Goal: Task Accomplishment & Management: Complete application form

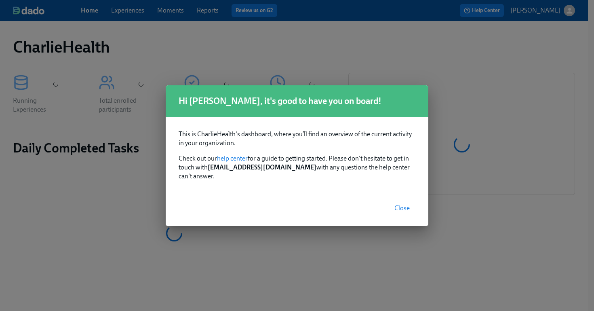
click at [409, 204] on span "Close" at bounding box center [401, 208] width 15 height 8
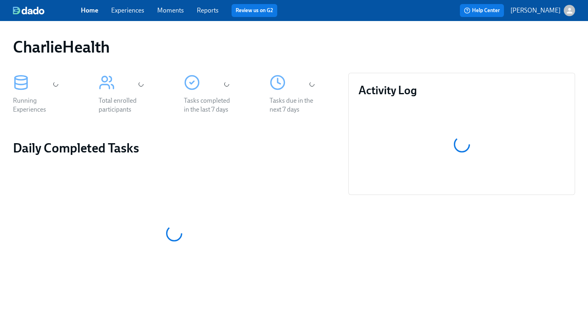
click at [132, 13] on link "Experiences" at bounding box center [127, 10] width 33 height 8
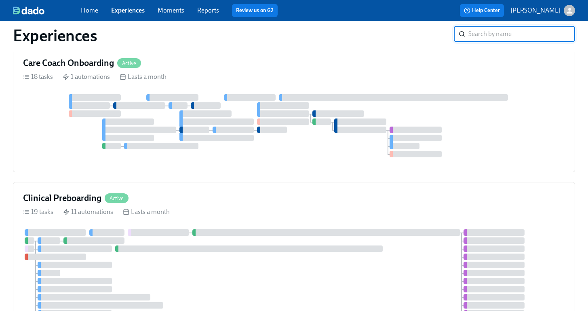
scroll to position [276, 0]
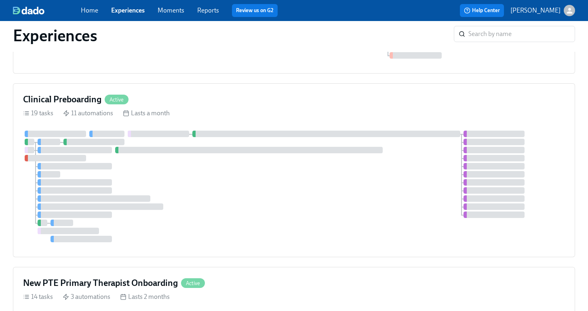
click at [256, 173] on div at bounding box center [294, 187] width 542 height 112
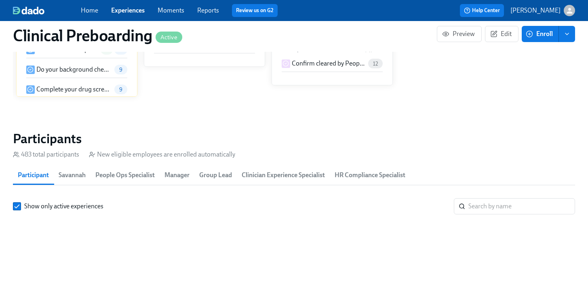
scroll to position [0, 10597]
click at [497, 207] on input "search" at bounding box center [521, 206] width 107 height 16
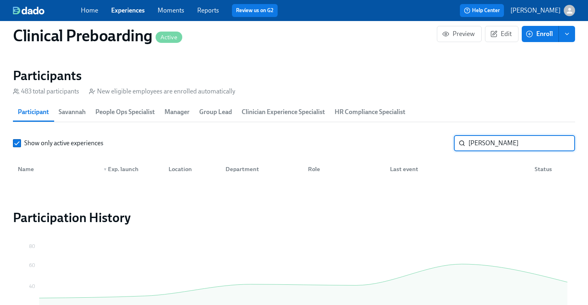
scroll to position [853, 0]
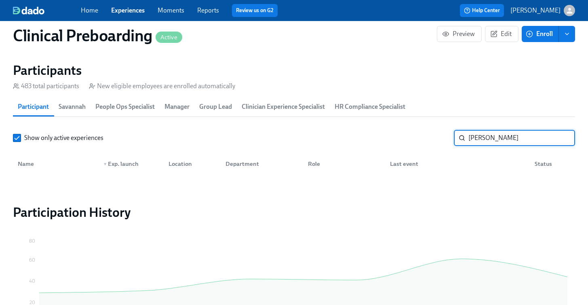
click at [515, 138] on input "katrice edwards" at bounding box center [521, 138] width 107 height 16
type input "katrice edwards"
click at [133, 8] on link "Experiences" at bounding box center [128, 10] width 34 height 8
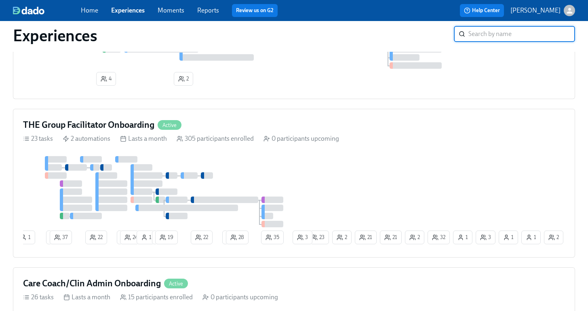
scroll to position [1020, 0]
click at [112, 139] on div "23 tasks 2 automations Lasts a month 305 participants enrolled 0 participants u…" at bounding box center [294, 138] width 542 height 9
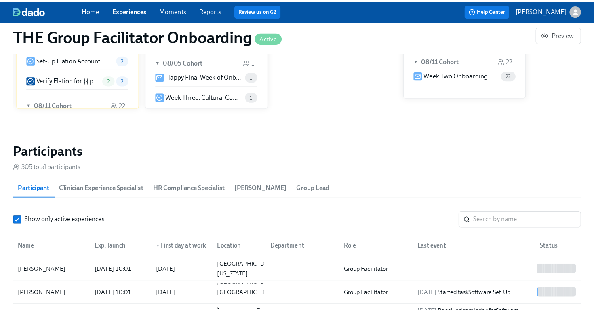
scroll to position [634, 0]
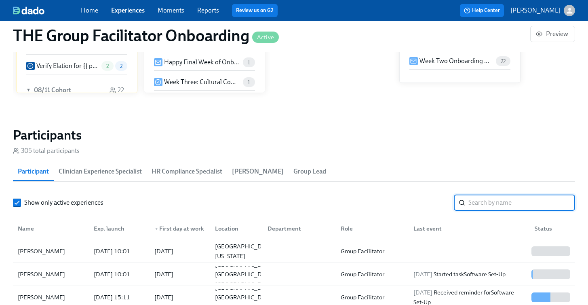
click at [495, 208] on input "search" at bounding box center [521, 202] width 107 height 16
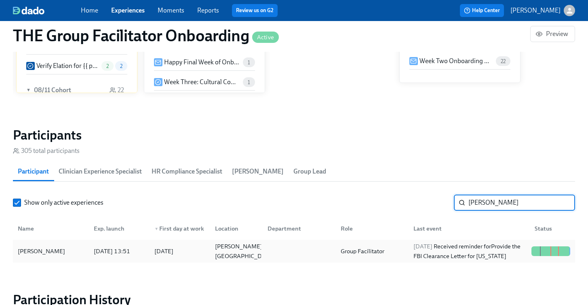
click at [57, 247] on div "[PERSON_NAME]" at bounding box center [42, 251] width 54 height 10
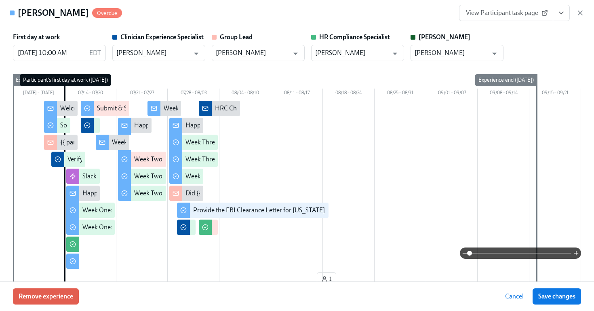
click at [537, 16] on span "View Participant task page" at bounding box center [506, 13] width 80 height 8
click at [556, 17] on button "View task page" at bounding box center [561, 13] width 17 height 16
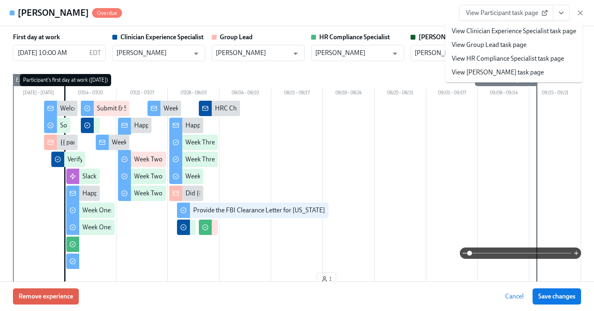
click at [501, 58] on link "View HR Compliance Specialist task page" at bounding box center [508, 58] width 112 height 9
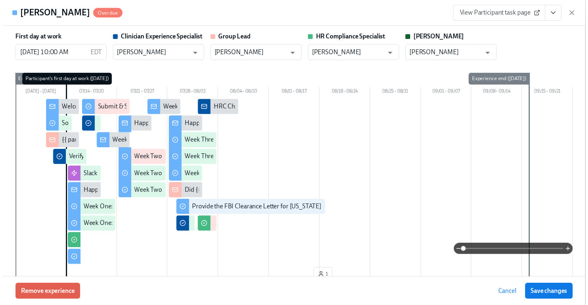
scroll to position [0, 13353]
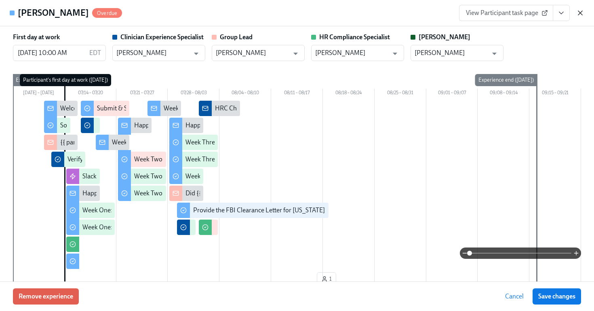
click at [584, 12] on icon "button" at bounding box center [580, 13] width 8 height 8
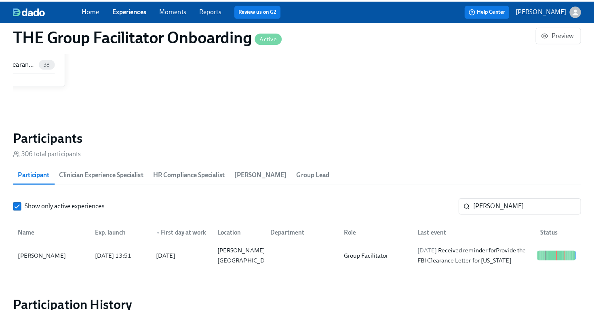
scroll to position [0, 13347]
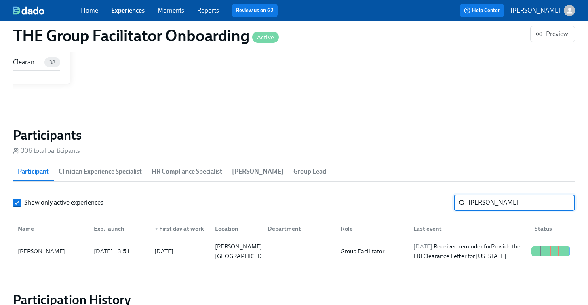
click at [497, 206] on input "edward" at bounding box center [521, 202] width 107 height 16
type input "amanda me"
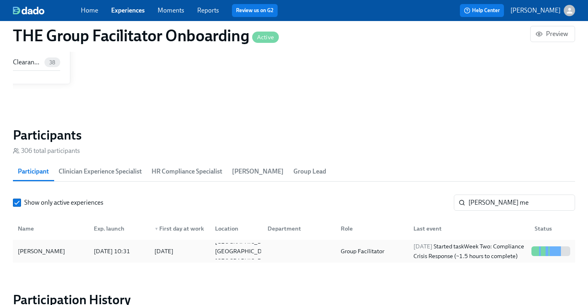
click at [102, 255] on div "2025/08/07 10:31" at bounding box center [112, 251] width 43 height 10
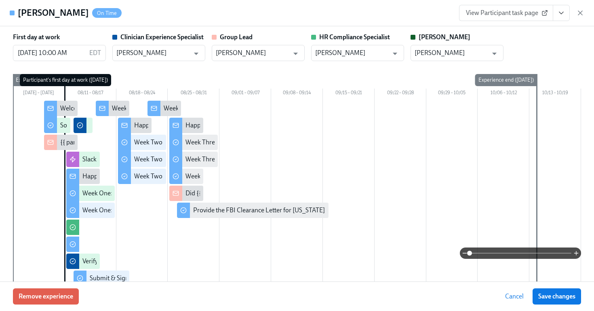
drag, startPoint x: 565, startPoint y: 13, endPoint x: 564, endPoint y: 17, distance: 4.5
click at [564, 13] on icon "View task page" at bounding box center [561, 13] width 8 height 8
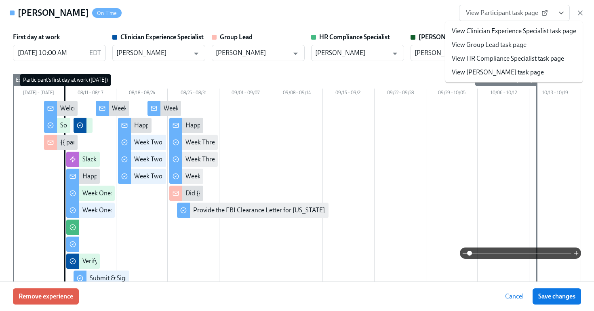
click at [509, 60] on link "View HR Compliance Specialist task page" at bounding box center [508, 58] width 112 height 9
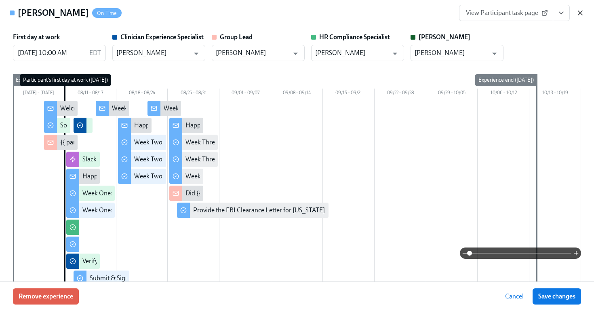
click at [578, 11] on icon "button" at bounding box center [580, 13] width 8 height 8
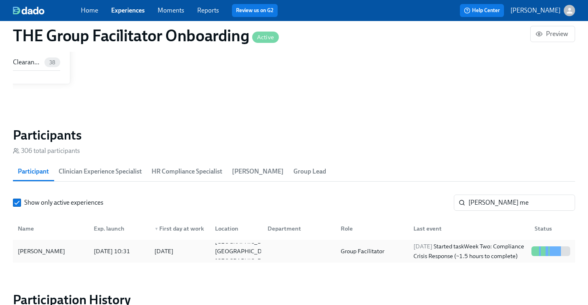
click at [41, 255] on div "Amanda Meyers" at bounding box center [42, 251] width 54 height 10
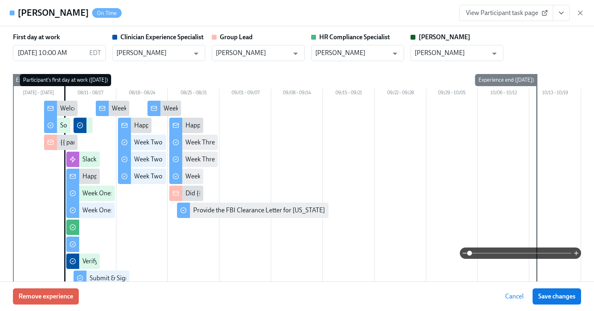
click at [563, 16] on icon "View task page" at bounding box center [561, 13] width 8 height 8
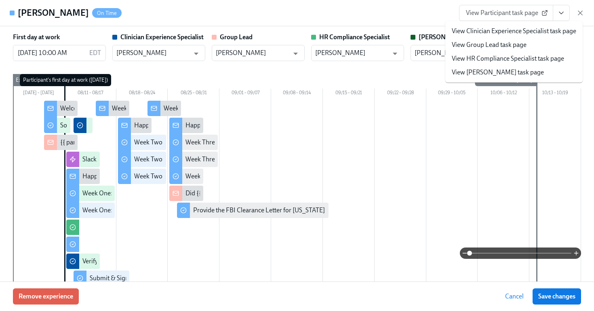
click at [493, 55] on link "View HR Compliance Specialist task page" at bounding box center [508, 58] width 112 height 9
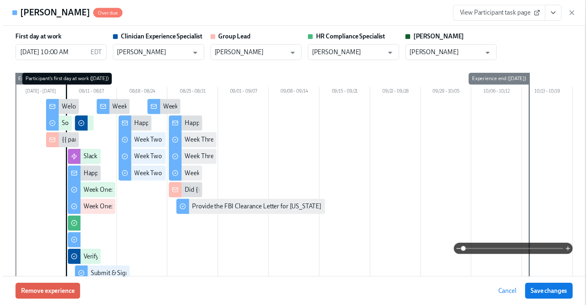
scroll to position [0, 13353]
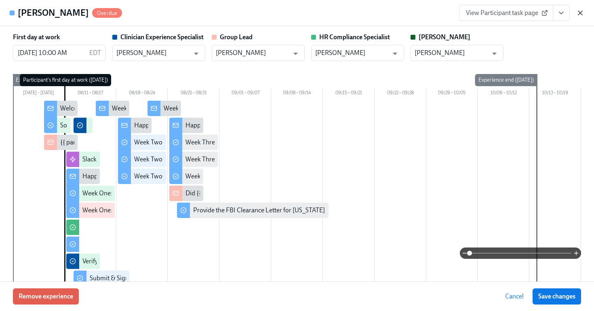
click at [584, 15] on icon "button" at bounding box center [580, 13] width 8 height 8
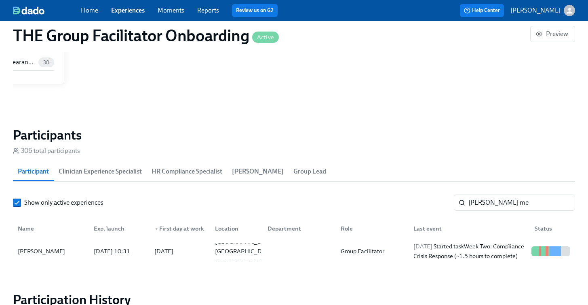
scroll to position [0, 13347]
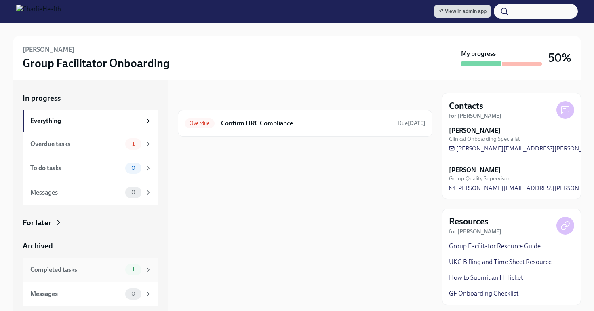
click at [99, 265] on div "Completed tasks" at bounding box center [76, 269] width 92 height 9
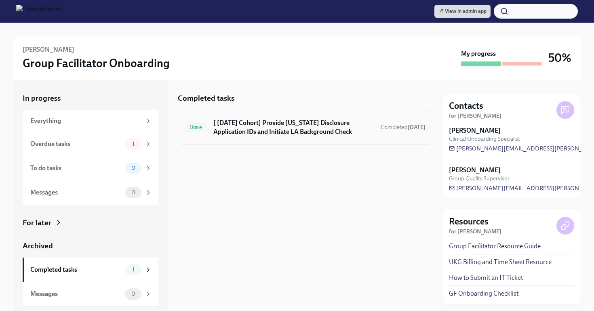
click at [266, 129] on h6 "[ [DATE] Cohort] Provide [US_STATE] Disclosure Application IDs and Initiate LA …" at bounding box center [293, 127] width 161 height 18
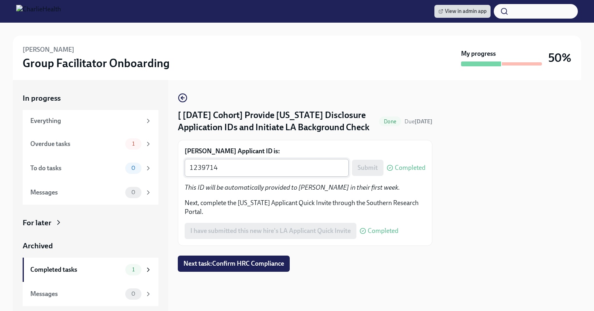
click at [264, 169] on textarea "1239714" at bounding box center [267, 168] width 154 height 10
paste textarea "420"
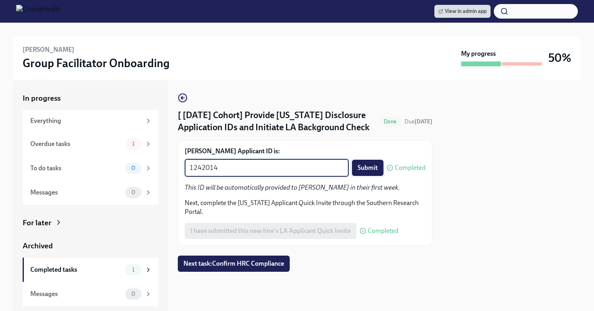
type textarea "1242014"
click at [363, 173] on button "Submit" at bounding box center [368, 168] width 32 height 16
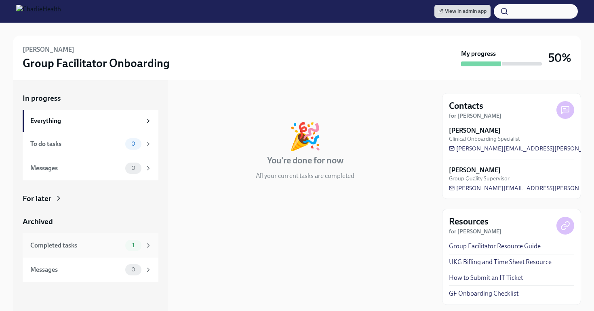
click at [88, 247] on div "Completed tasks" at bounding box center [76, 245] width 92 height 9
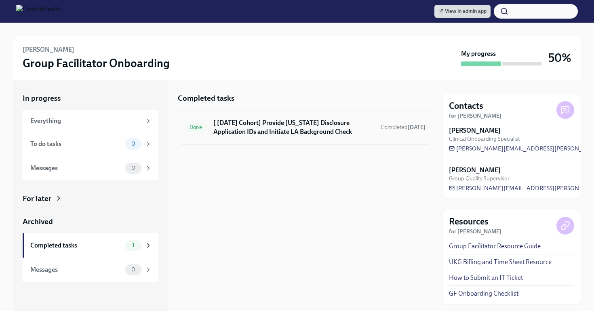
click at [272, 134] on h6 "[ Aug 11th Cohort] Provide Utah Disclosure Application IDs and Initiate LA Back…" at bounding box center [293, 127] width 161 height 18
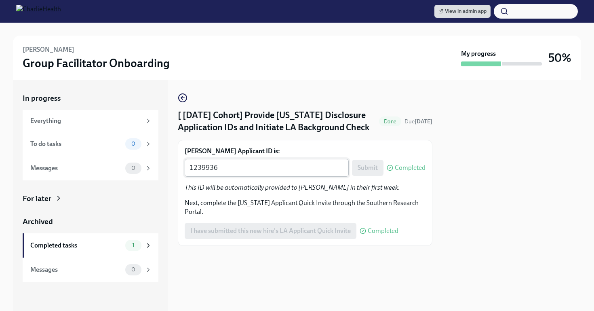
click at [260, 173] on textarea "1239936" at bounding box center [267, 168] width 154 height 10
paste textarea "42023"
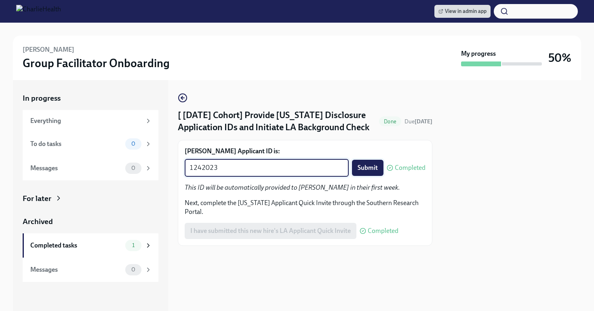
type textarea "1242023"
click at [361, 171] on span "Submit" at bounding box center [368, 168] width 20 height 8
